Goal: Transaction & Acquisition: Purchase product/service

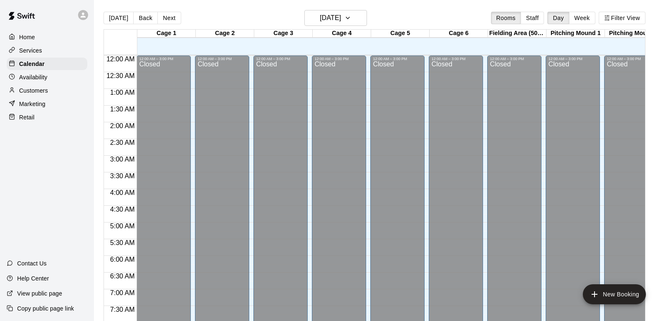
scroll to position [501, 0]
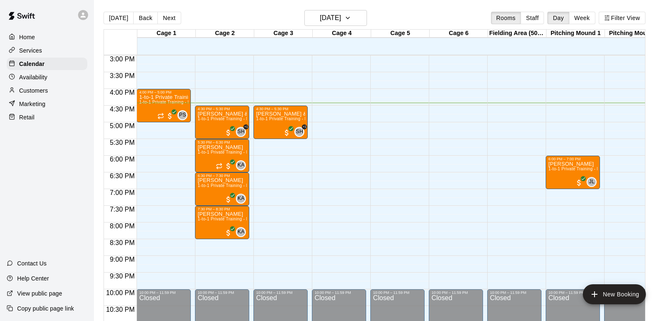
click at [40, 119] on div "Retail" at bounding box center [47, 117] width 81 height 13
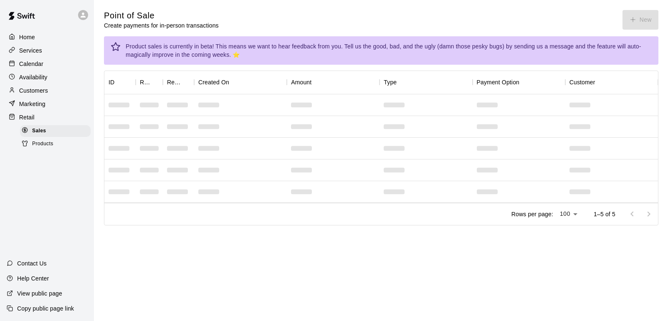
click at [633, 19] on div "Point of Sale Create payments for in-person transactions New" at bounding box center [381, 20] width 555 height 20
click at [645, 22] on button "New" at bounding box center [641, 20] width 36 height 20
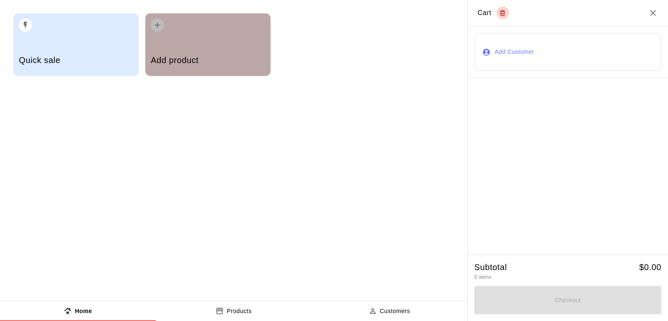
click at [226, 52] on div "Add product" at bounding box center [208, 61] width 114 height 30
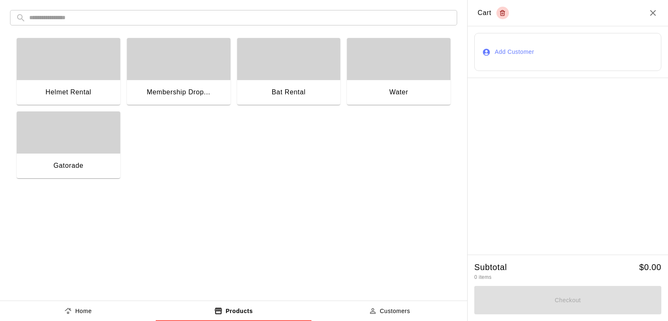
click at [86, 134] on div "button" at bounding box center [69, 133] width 104 height 42
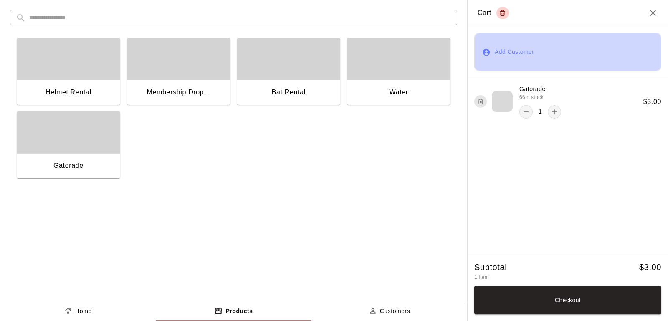
click at [513, 53] on button "Add Customer" at bounding box center [568, 52] width 187 height 38
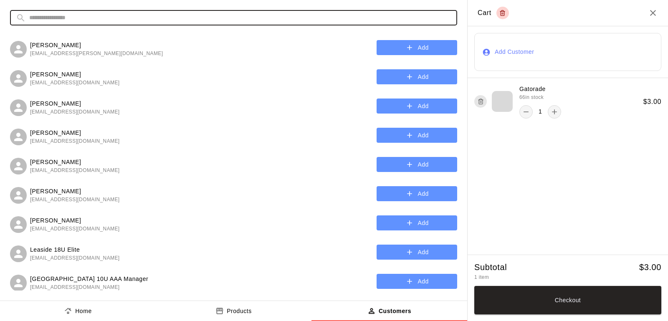
click at [160, 18] on input "text" at bounding box center [240, 17] width 422 height 15
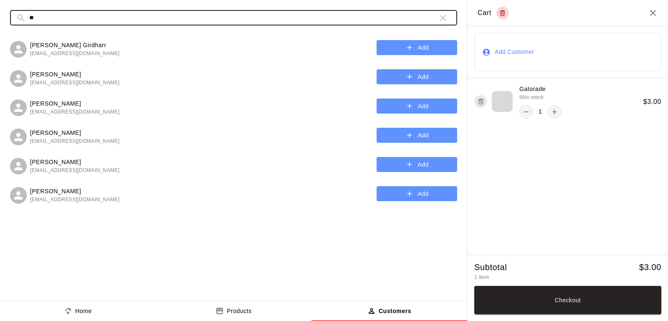
type input "*"
type input "**"
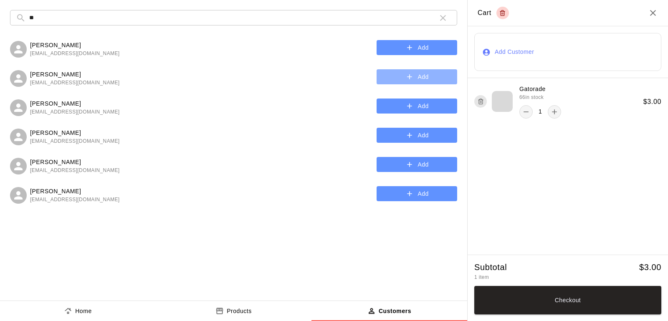
click at [410, 78] on icon "button" at bounding box center [410, 77] width 8 height 8
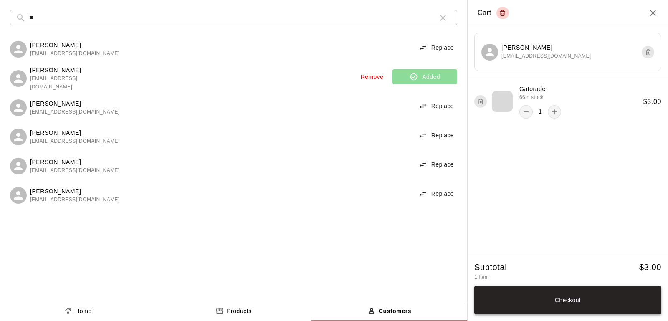
click at [578, 299] on button "Checkout" at bounding box center [568, 300] width 187 height 28
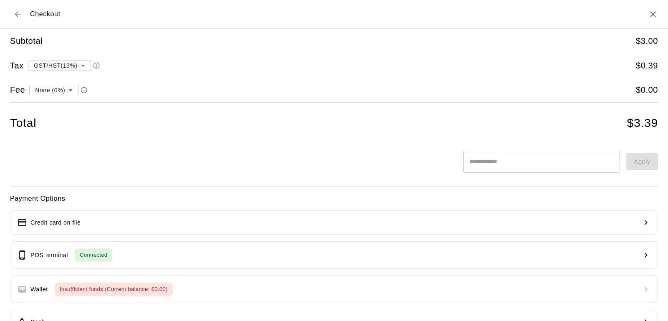
scroll to position [56, 0]
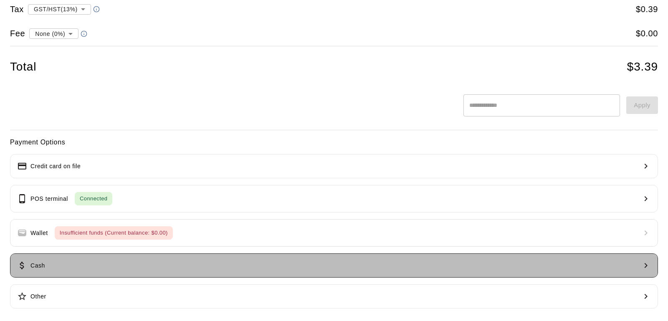
click at [101, 264] on button "Cash" at bounding box center [334, 266] width 648 height 24
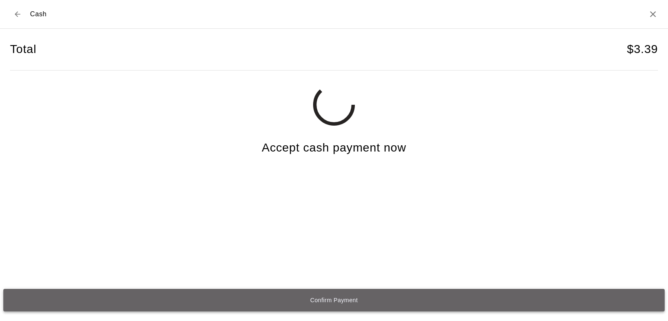
click at [327, 295] on button "Confirm Payment" at bounding box center [334, 300] width 662 height 23
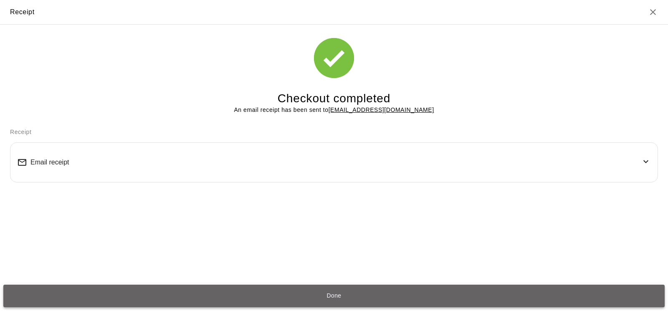
click at [343, 293] on button "Done" at bounding box center [334, 296] width 662 height 23
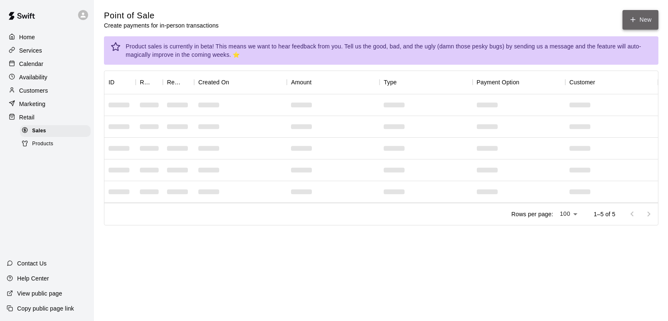
click at [647, 15] on button "New" at bounding box center [641, 20] width 36 height 20
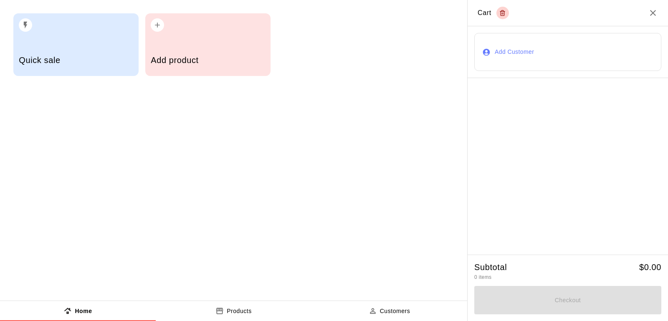
click at [170, 39] on div "Add product" at bounding box center [207, 44] width 125 height 63
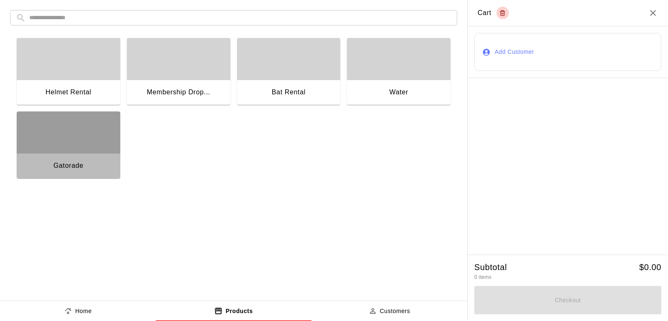
click at [79, 148] on div "button" at bounding box center [69, 133] width 104 height 42
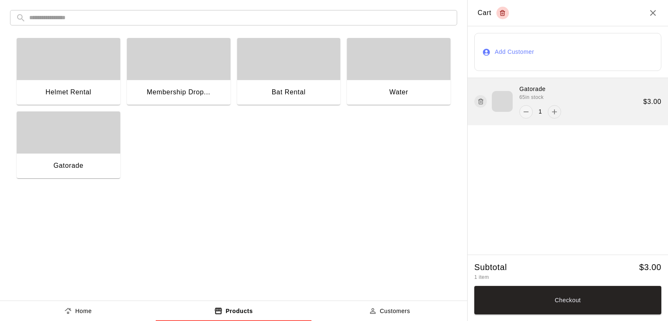
click at [555, 113] on icon "add" at bounding box center [555, 112] width 8 height 8
click at [524, 114] on icon "remove" at bounding box center [526, 112] width 8 height 8
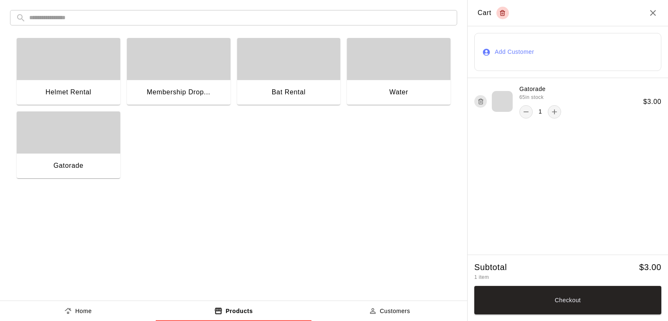
click at [511, 46] on button "Add Customer" at bounding box center [568, 52] width 187 height 38
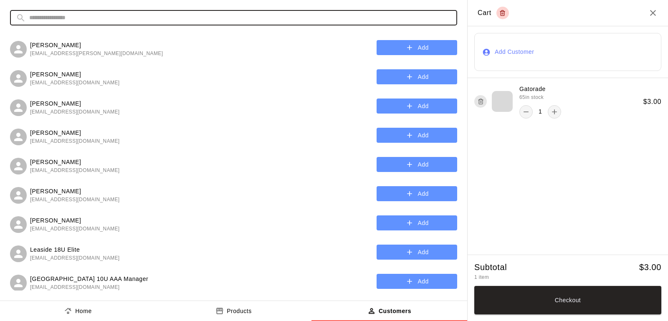
click at [173, 20] on input "text" at bounding box center [240, 17] width 422 height 15
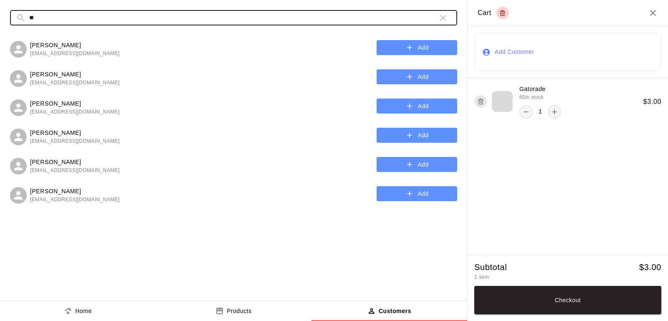
type input "**"
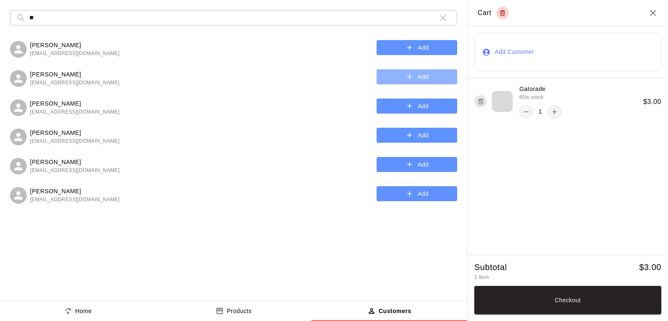
click at [423, 79] on button "Add" at bounding box center [417, 76] width 81 height 15
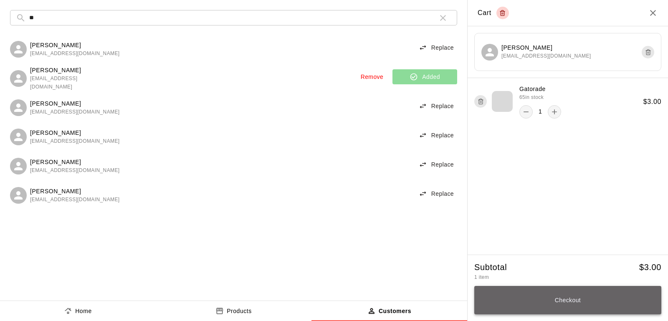
click at [555, 301] on button "Checkout" at bounding box center [568, 300] width 187 height 28
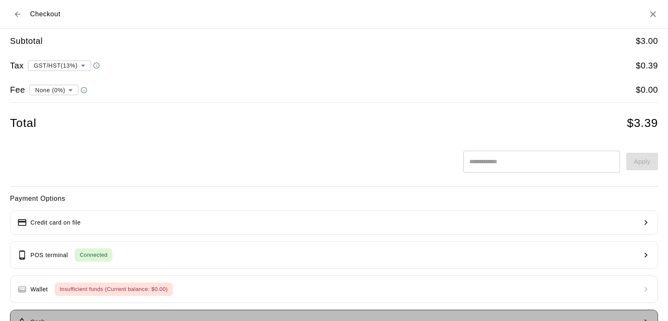
click at [71, 310] on button "Cash" at bounding box center [334, 322] width 648 height 24
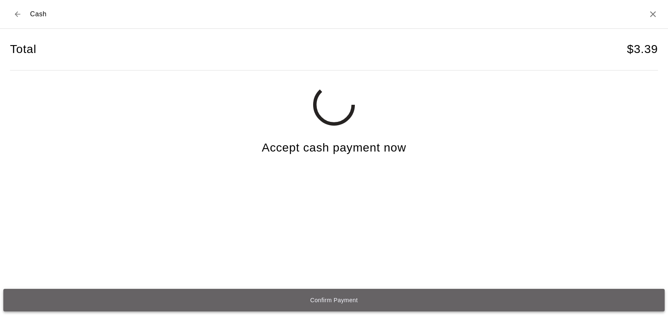
click at [297, 296] on button "Confirm Payment" at bounding box center [334, 300] width 662 height 23
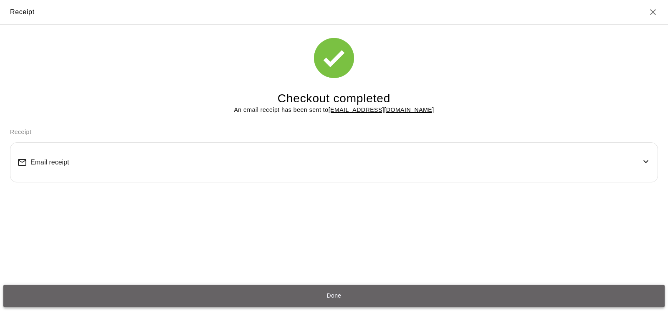
click at [300, 297] on button "Done" at bounding box center [334, 296] width 662 height 23
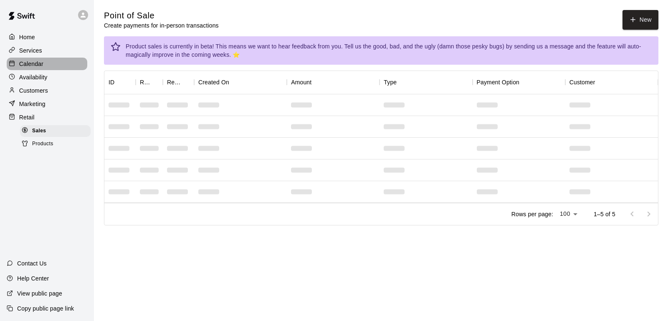
click at [31, 66] on p "Calendar" at bounding box center [31, 64] width 24 height 8
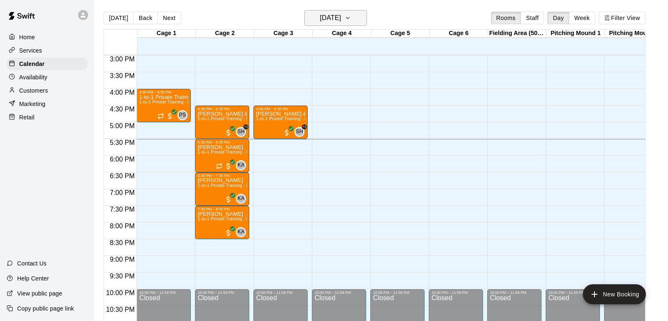
click at [351, 18] on icon "button" at bounding box center [348, 18] width 7 height 10
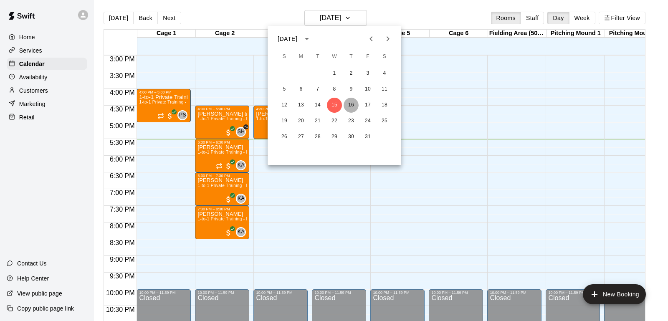
click at [348, 103] on button "16" at bounding box center [351, 105] width 15 height 15
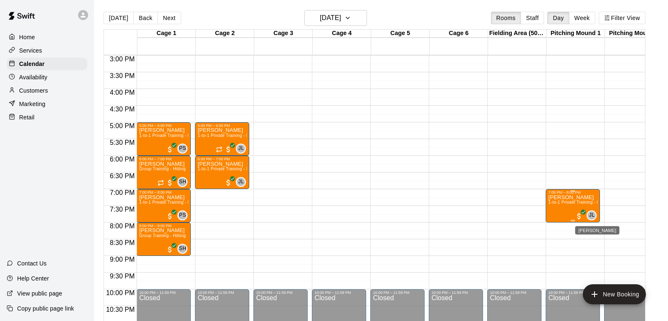
click at [595, 213] on div "JL" at bounding box center [592, 216] width 10 height 10
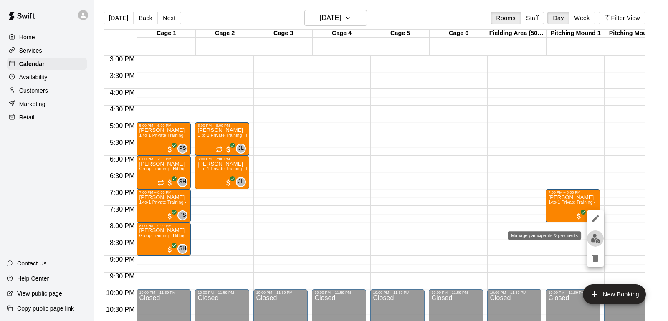
click at [595, 236] on img "edit" at bounding box center [596, 239] width 10 height 10
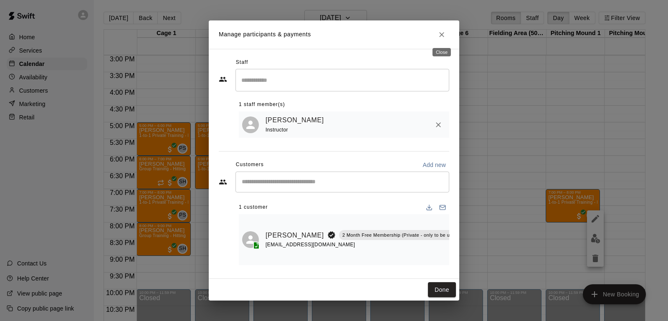
click at [439, 37] on icon "Close" at bounding box center [442, 35] width 8 height 8
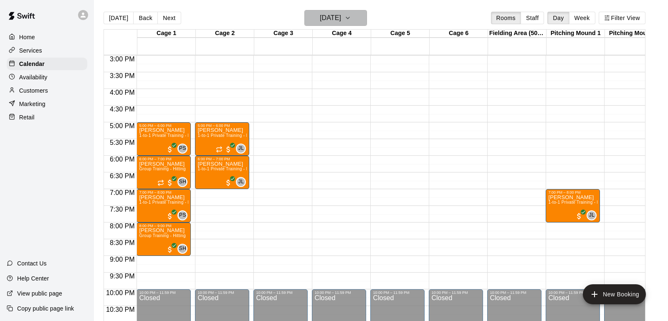
click at [356, 15] on button "[DATE]" at bounding box center [336, 18] width 63 height 16
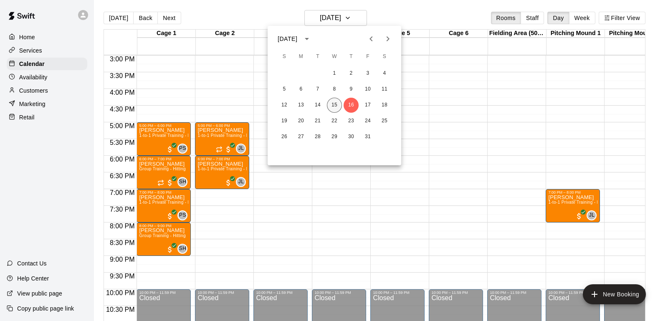
click at [333, 101] on button "15" at bounding box center [334, 105] width 15 height 15
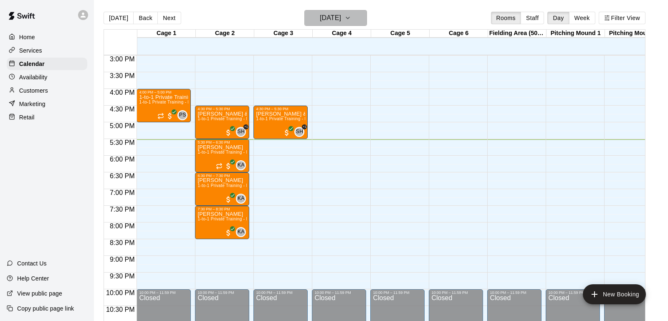
click at [351, 20] on icon "button" at bounding box center [348, 18] width 7 height 10
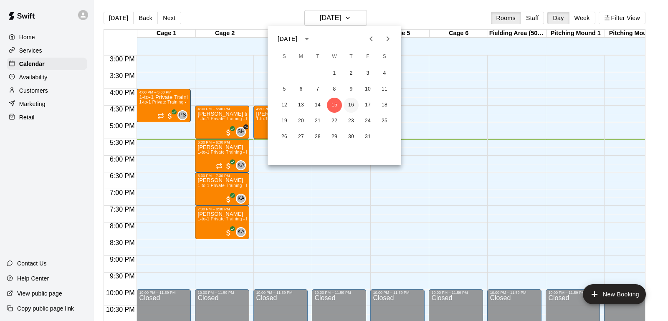
click at [353, 101] on button "16" at bounding box center [351, 105] width 15 height 15
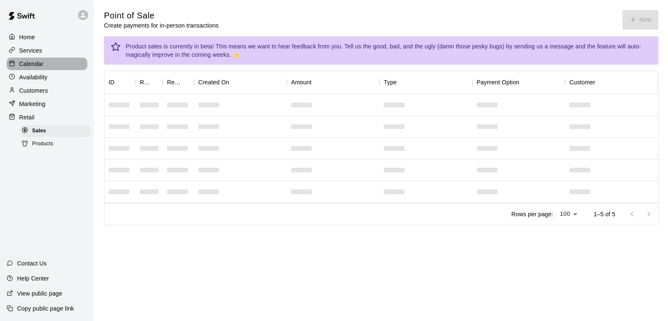
click at [42, 66] on p "Calendar" at bounding box center [31, 64] width 24 height 8
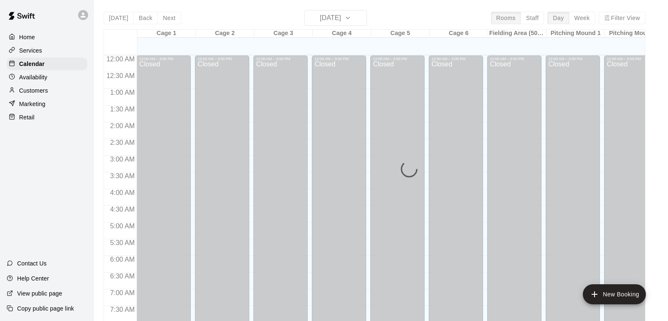
scroll to position [501, 0]
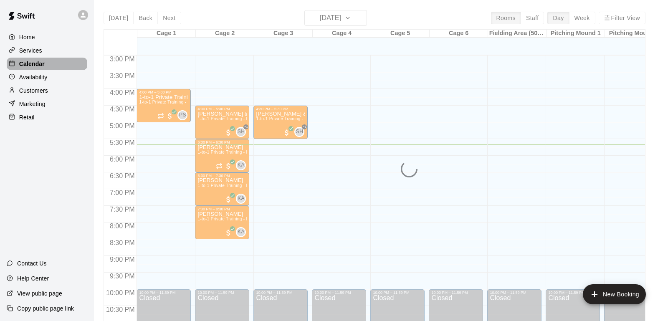
click at [37, 62] on p "Calendar" at bounding box center [31, 64] width 25 height 8
click at [35, 117] on div "Retail" at bounding box center [47, 117] width 81 height 13
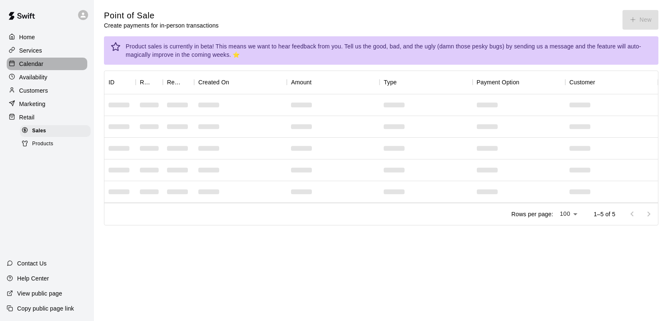
click at [30, 68] on div "Calendar" at bounding box center [47, 64] width 81 height 13
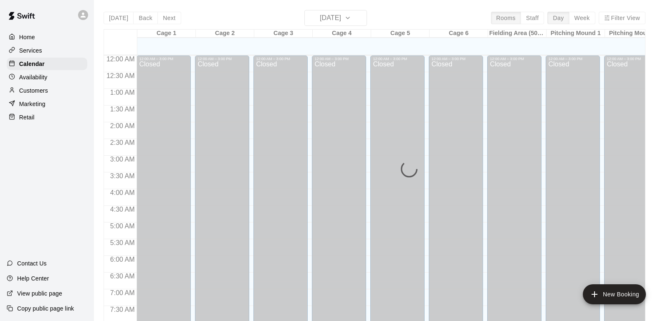
scroll to position [501, 0]
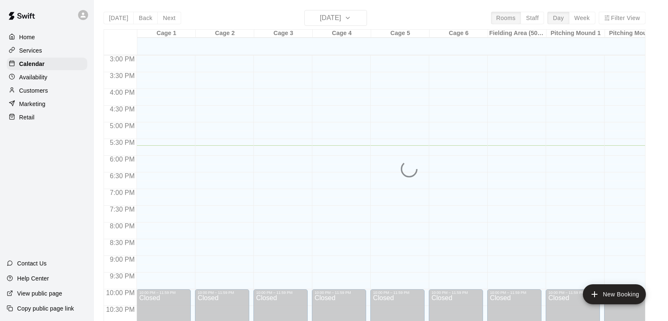
click at [363, 20] on div "Today Back Next Wednesday Oct 15 Rooms Staff Day Week Filter View Cage 1 15 Wed…" at bounding box center [375, 170] width 542 height 321
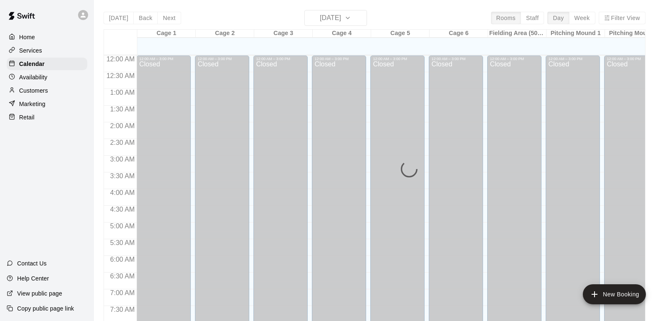
scroll to position [501, 0]
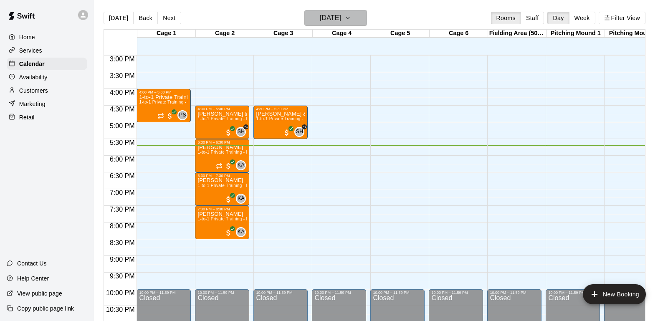
click at [360, 21] on button "[DATE]" at bounding box center [336, 18] width 63 height 16
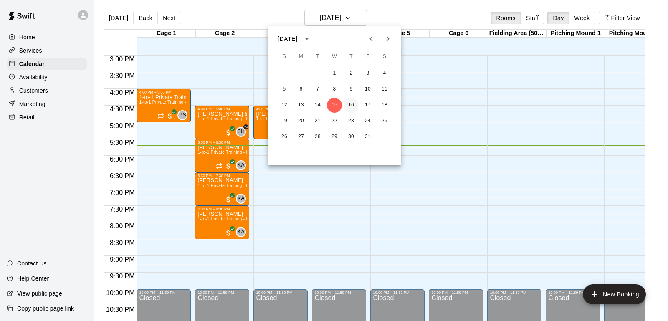
click at [352, 109] on button "16" at bounding box center [351, 105] width 15 height 15
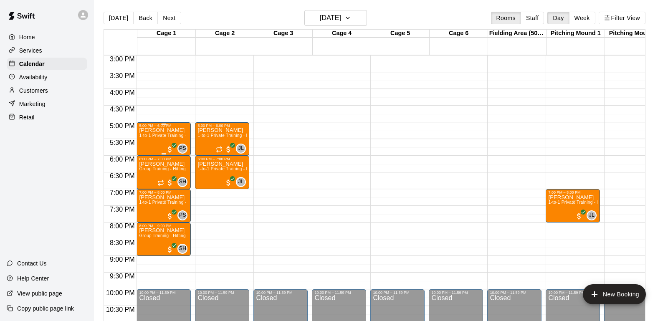
click at [155, 146] on div "[PERSON_NAME] 1-to-1 Private Training - Hitting" at bounding box center [163, 288] width 49 height 321
click at [147, 157] on img "edit" at bounding box center [148, 156] width 10 height 10
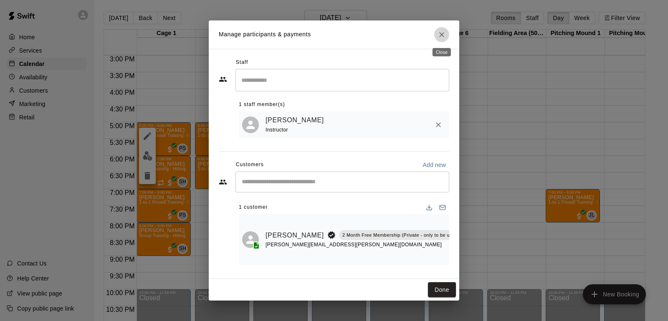
click at [445, 35] on icon "Close" at bounding box center [442, 35] width 8 height 8
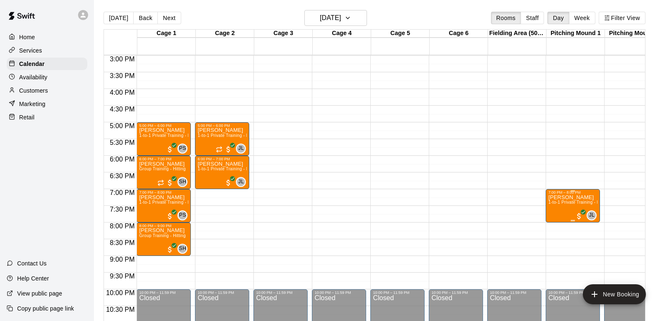
click at [554, 201] on span "1-to-1 Private Training - Pitching" at bounding box center [581, 202] width 64 height 5
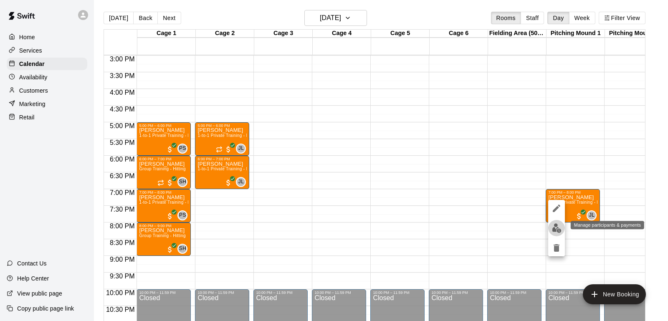
click at [554, 226] on img "edit" at bounding box center [557, 229] width 10 height 10
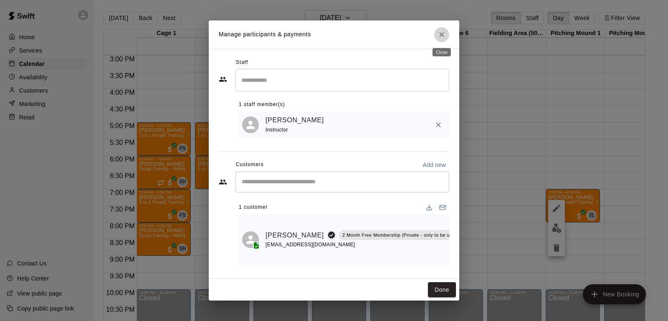
click at [446, 36] on icon "Close" at bounding box center [442, 35] width 8 height 8
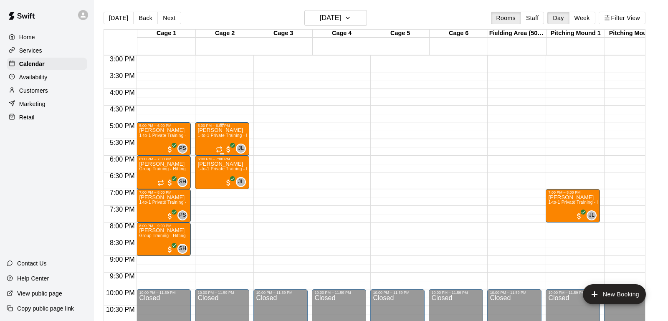
click at [208, 141] on div "[PERSON_NAME] 1-to-1 Private Training - Hitting" at bounding box center [222, 288] width 49 height 321
click at [298, 196] on div at bounding box center [334, 160] width 668 height 321
click at [348, 9] on main "[DATE] Back [DATE][DATE] Rooms Staff Day Week Filter View Cage 1 16 Thu Cage 2 …" at bounding box center [381, 167] width 574 height 335
click at [341, 18] on h6 "[DATE]" at bounding box center [330, 18] width 21 height 12
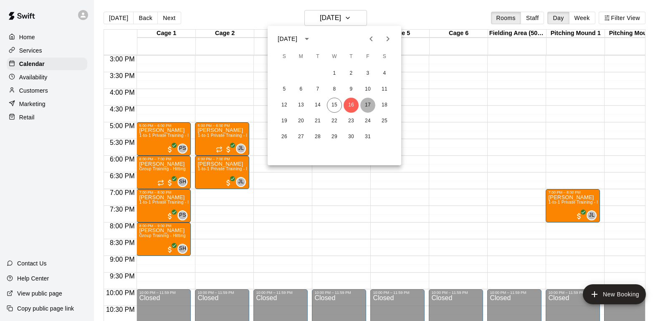
click at [367, 105] on button "17" at bounding box center [368, 105] width 15 height 15
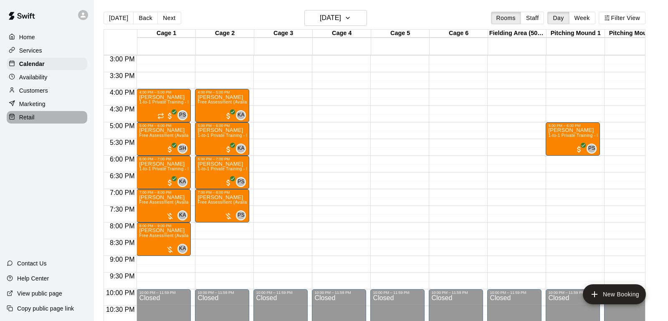
click at [25, 119] on p "Retail" at bounding box center [26, 117] width 15 height 8
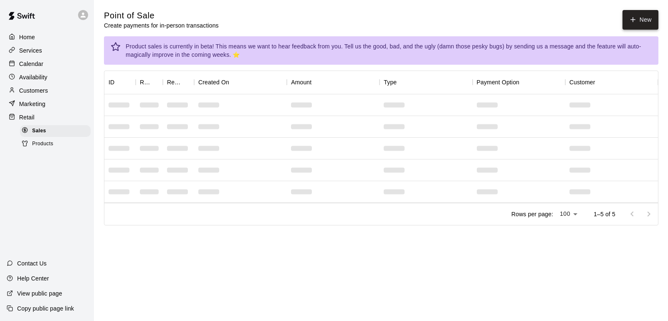
click at [631, 13] on button "New" at bounding box center [641, 20] width 36 height 20
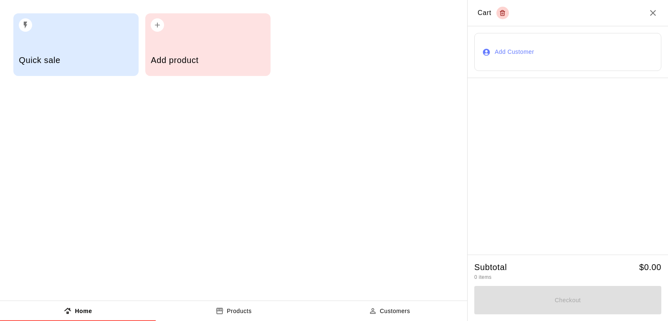
click at [221, 53] on div "Add product" at bounding box center [208, 61] width 114 height 30
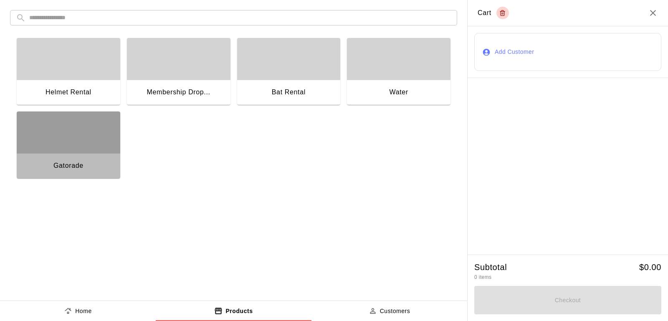
click at [101, 132] on div "button" at bounding box center [69, 133] width 104 height 42
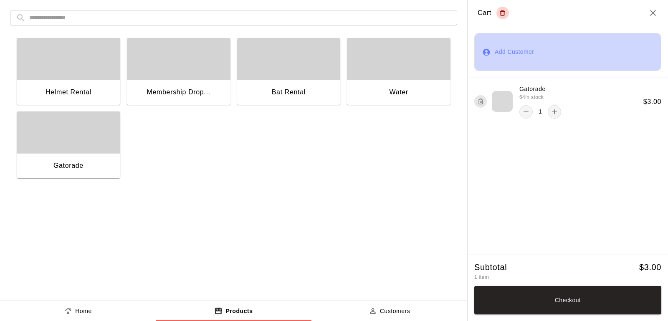
click at [522, 60] on button "Add Customer" at bounding box center [568, 52] width 187 height 38
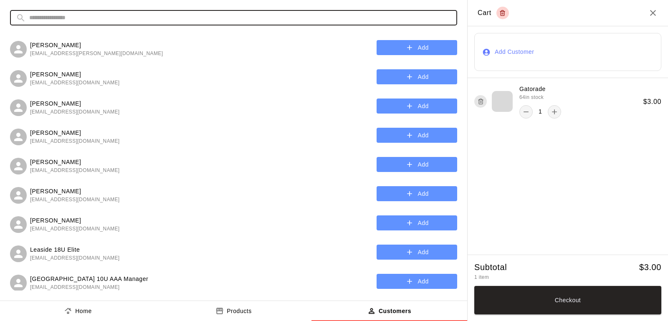
click at [216, 21] on input "text" at bounding box center [240, 17] width 422 height 15
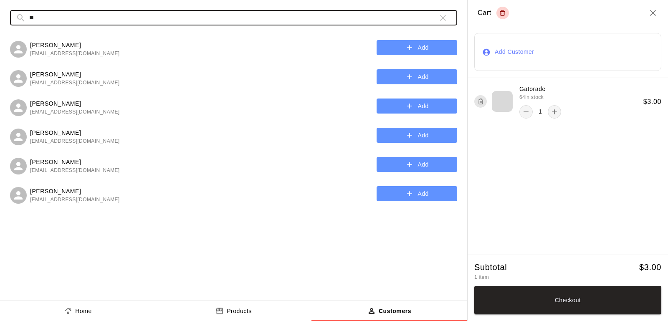
type input "**"
click at [68, 78] on p "[PERSON_NAME]" at bounding box center [75, 74] width 90 height 9
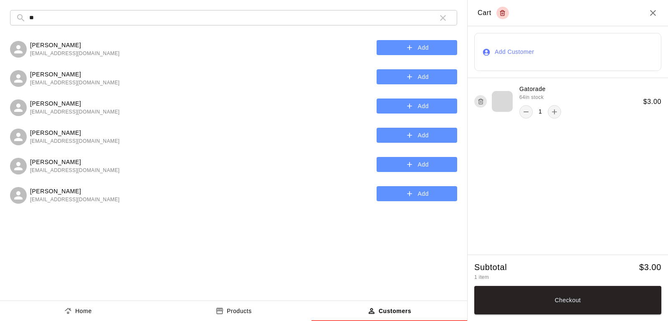
click at [404, 77] on button "Add" at bounding box center [417, 76] width 81 height 15
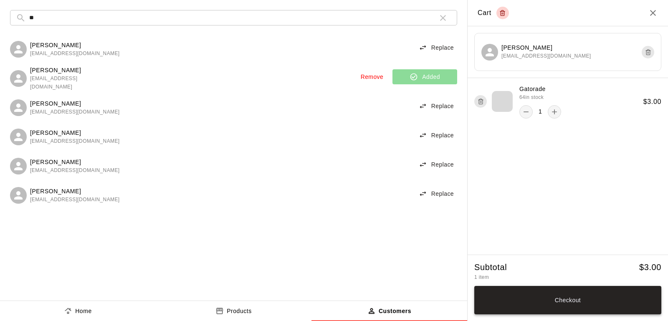
click at [569, 301] on button "Checkout" at bounding box center [568, 300] width 187 height 28
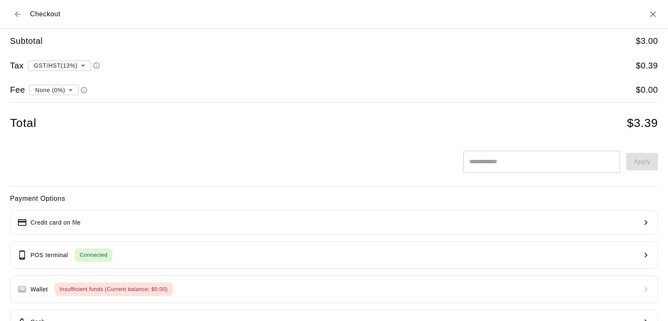
scroll to position [56, 0]
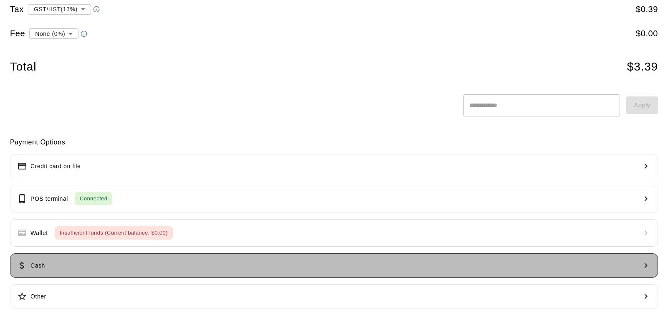
click at [62, 263] on button "Cash" at bounding box center [334, 266] width 648 height 24
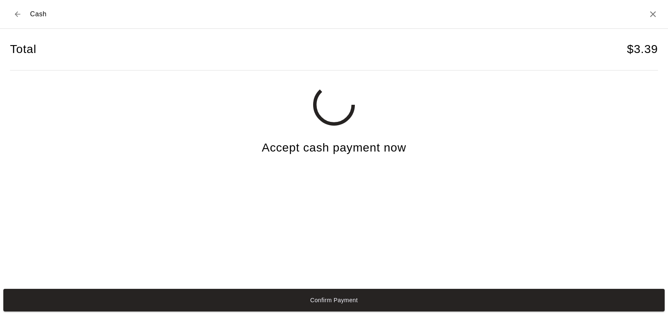
scroll to position [0, 0]
click at [236, 297] on button "Confirm Payment" at bounding box center [334, 300] width 662 height 23
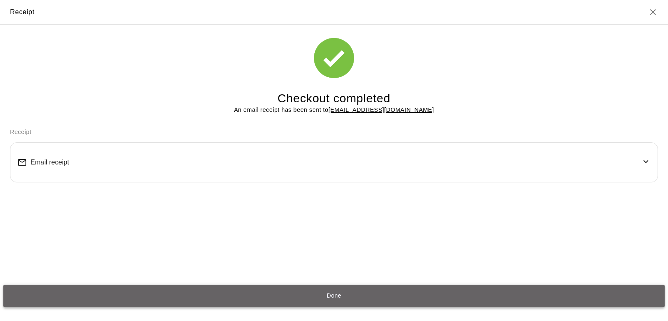
click at [291, 303] on button "Done" at bounding box center [334, 296] width 662 height 23
